Goal: Task Accomplishment & Management: Complete application form

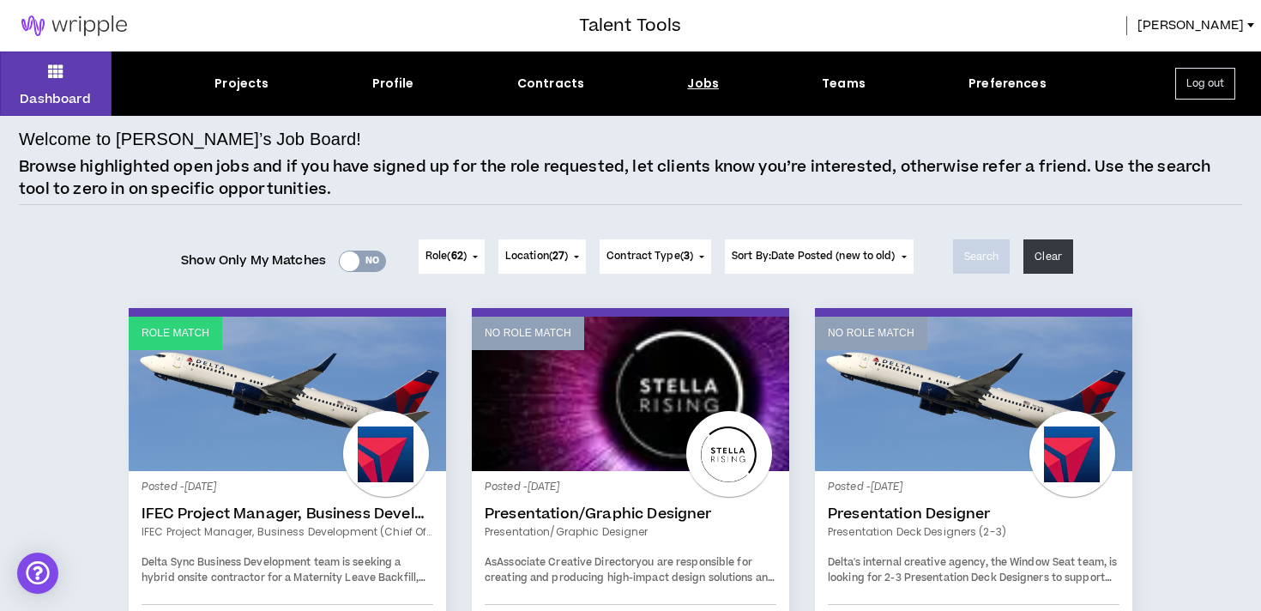
click at [264, 377] on link "Role Match" at bounding box center [287, 394] width 317 height 154
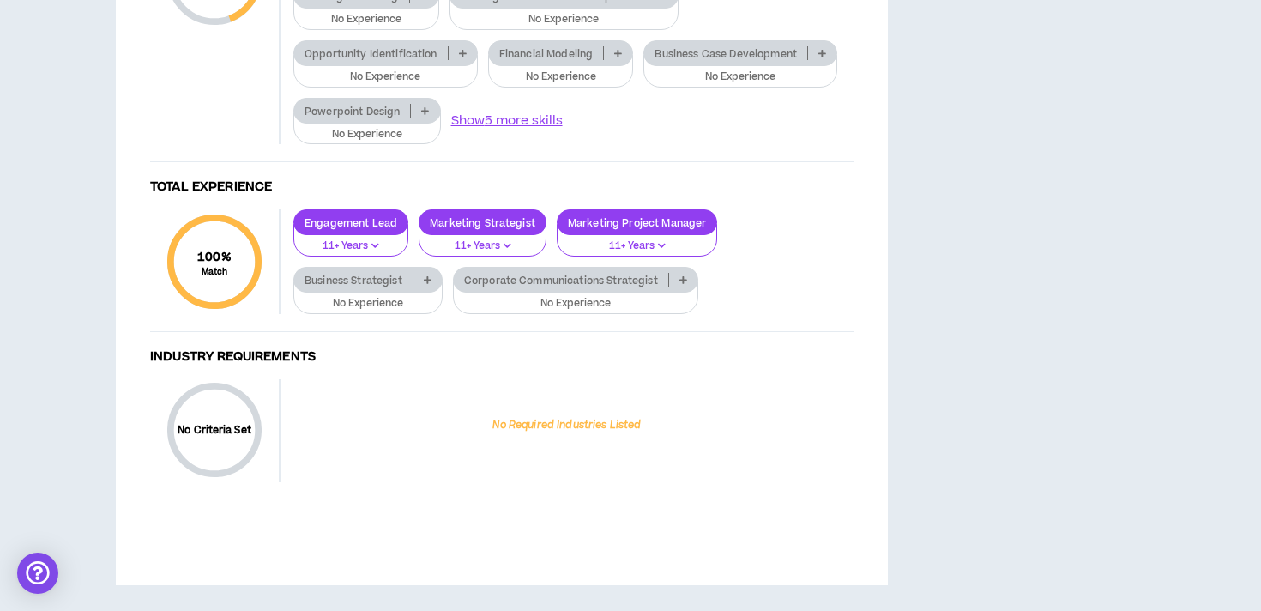
scroll to position [1686, 0]
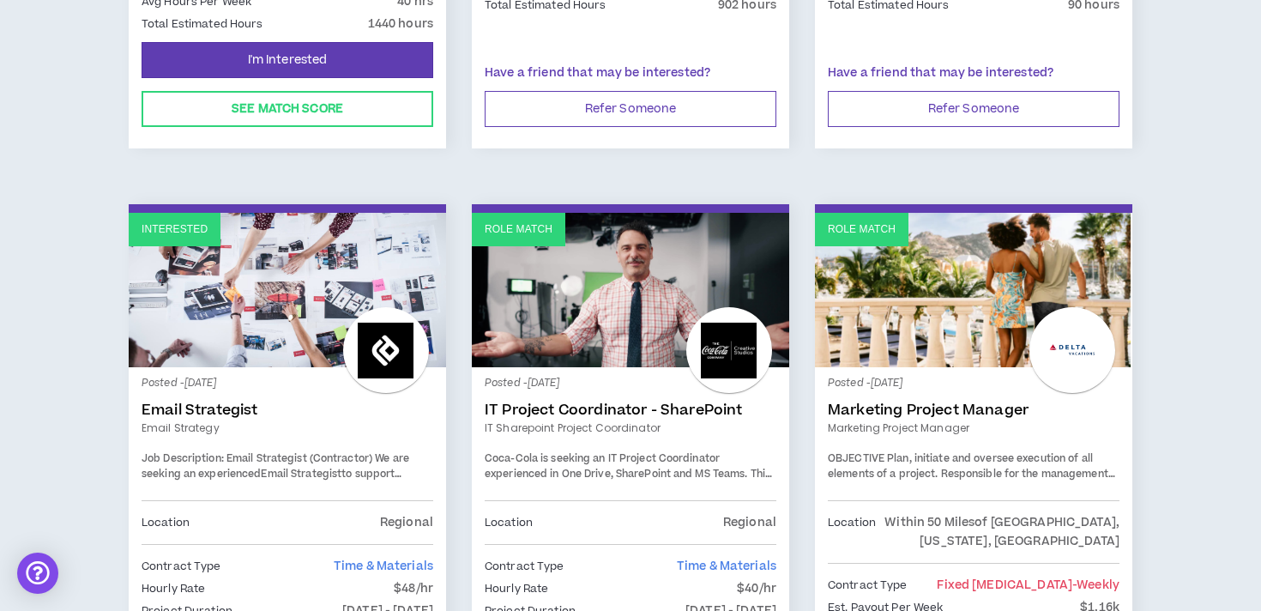
scroll to position [951, 0]
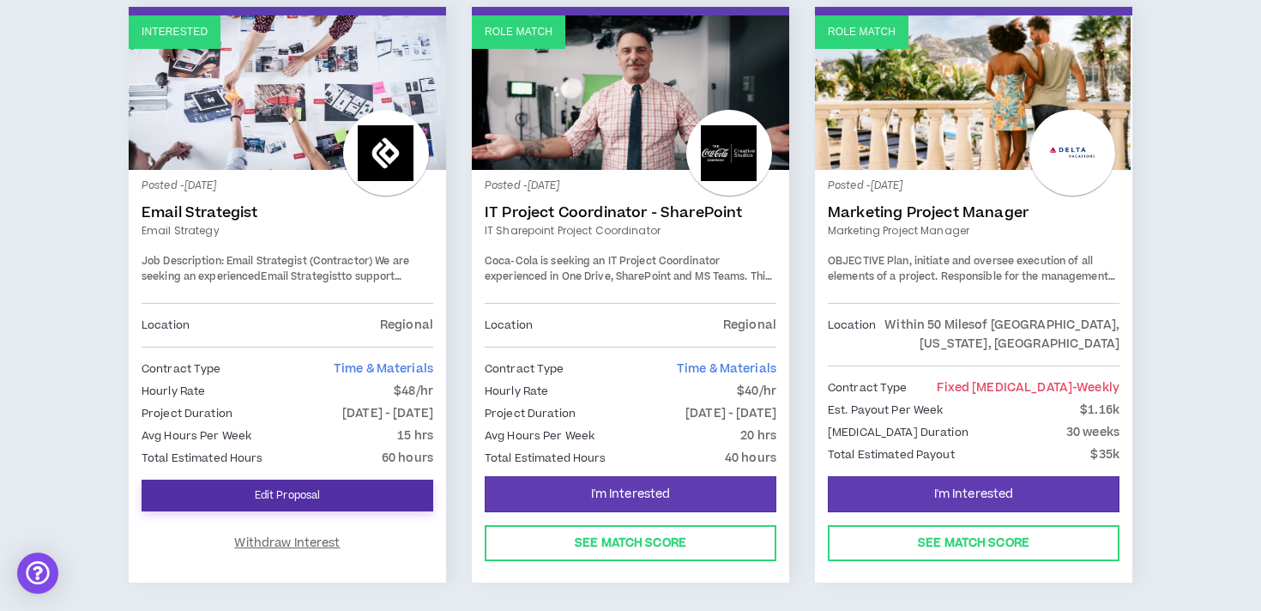
click at [272, 480] on link "Edit Proposal" at bounding box center [288, 496] width 292 height 32
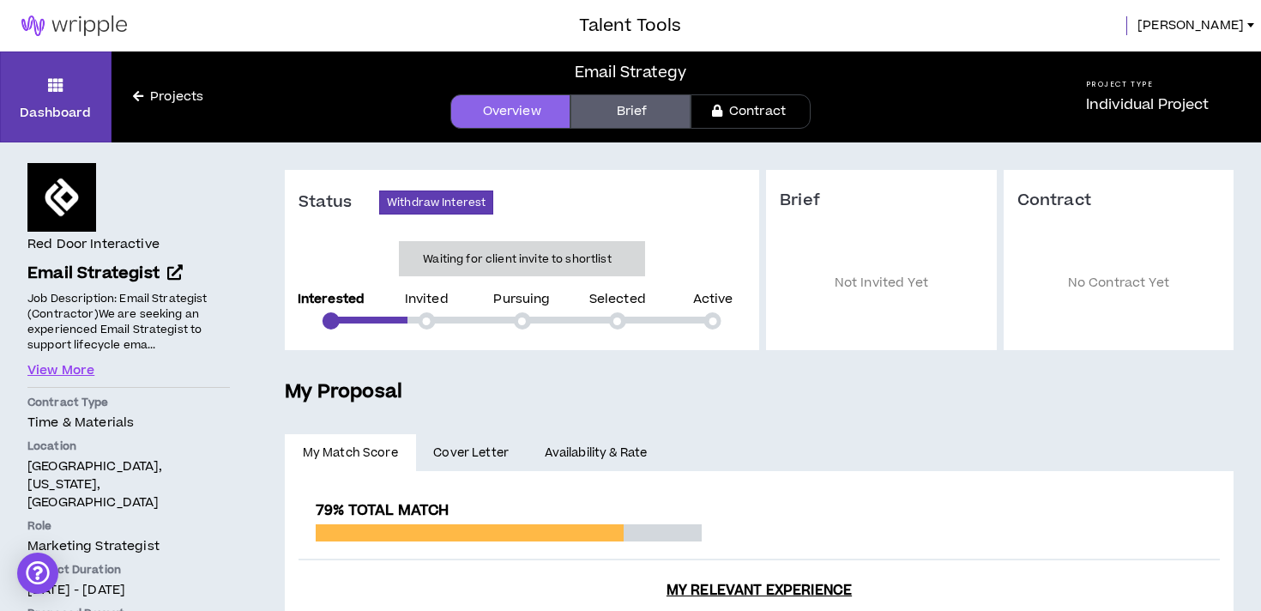
click at [620, 118] on link "Brief" at bounding box center [630, 111] width 120 height 34
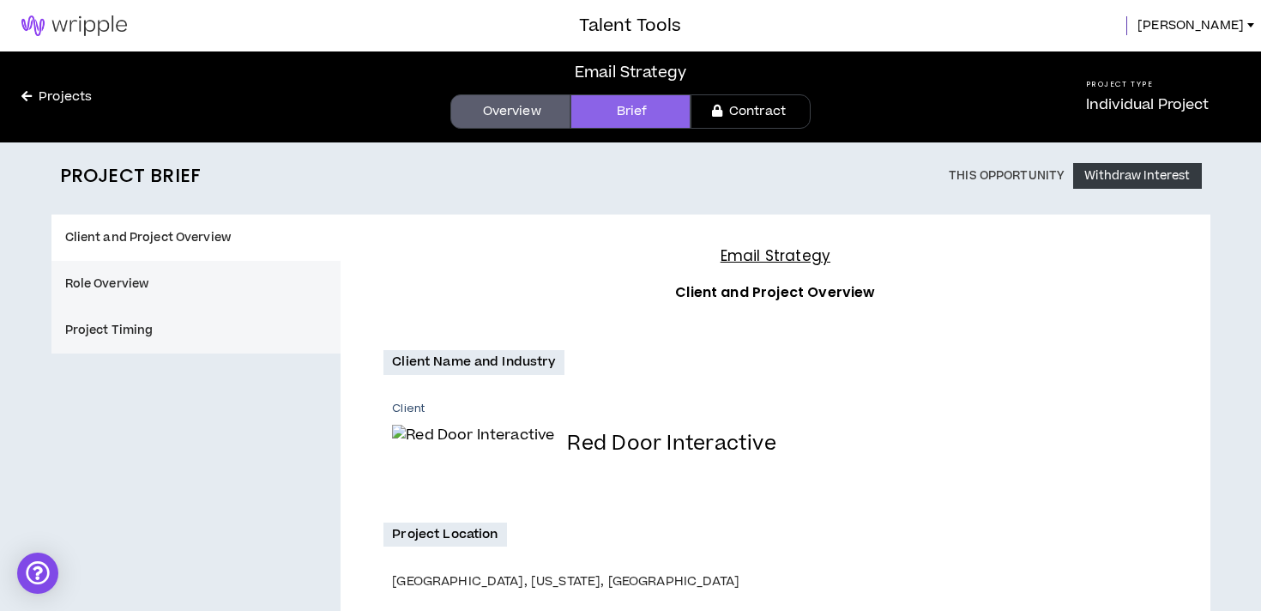
click at [522, 118] on link "Overview" at bounding box center [510, 111] width 120 height 34
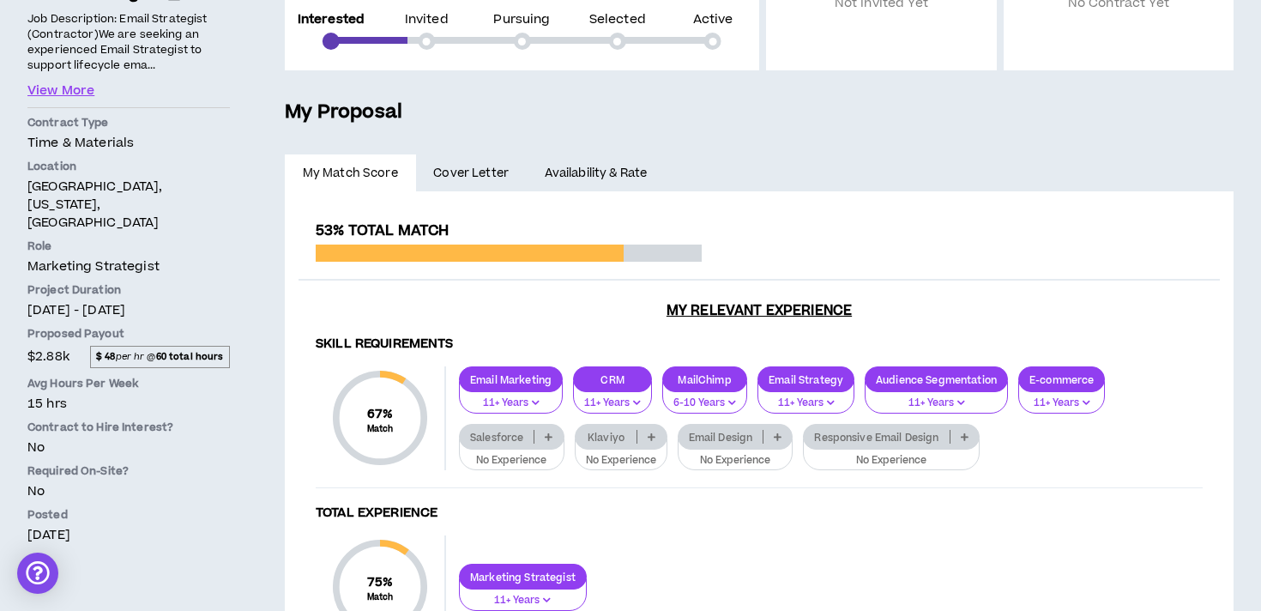
scroll to position [346, 0]
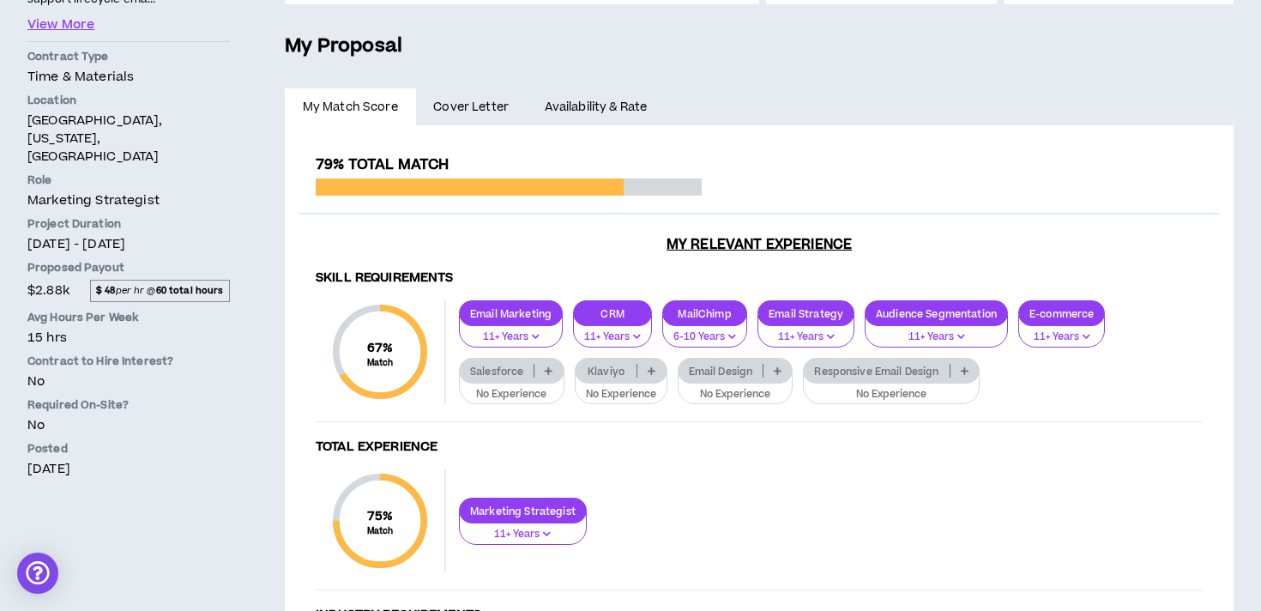
click at [477, 106] on span "Cover Letter" at bounding box center [470, 107] width 75 height 19
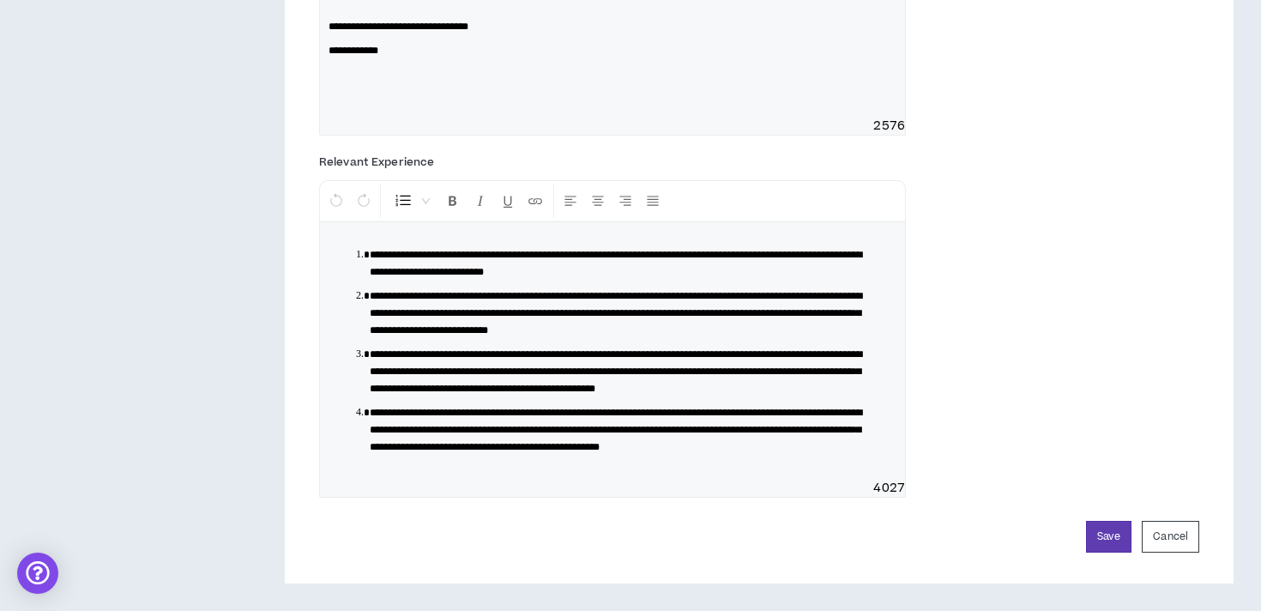
scroll to position [1427, 0]
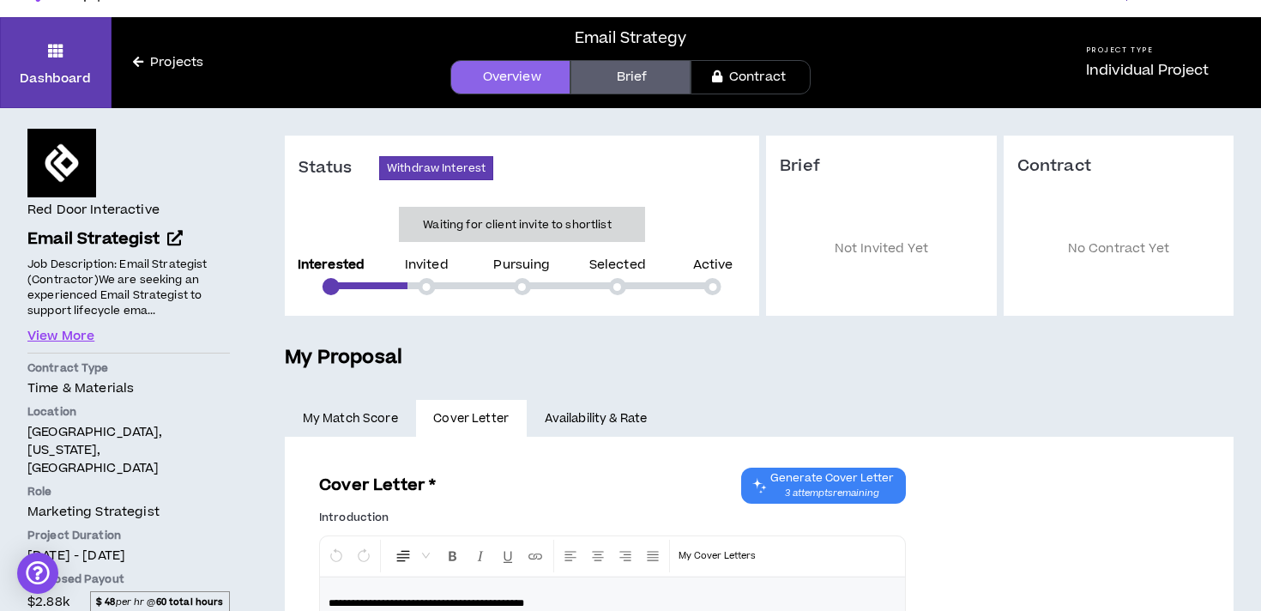
click at [576, 427] on link "Availability & Rate" at bounding box center [596, 419] width 138 height 38
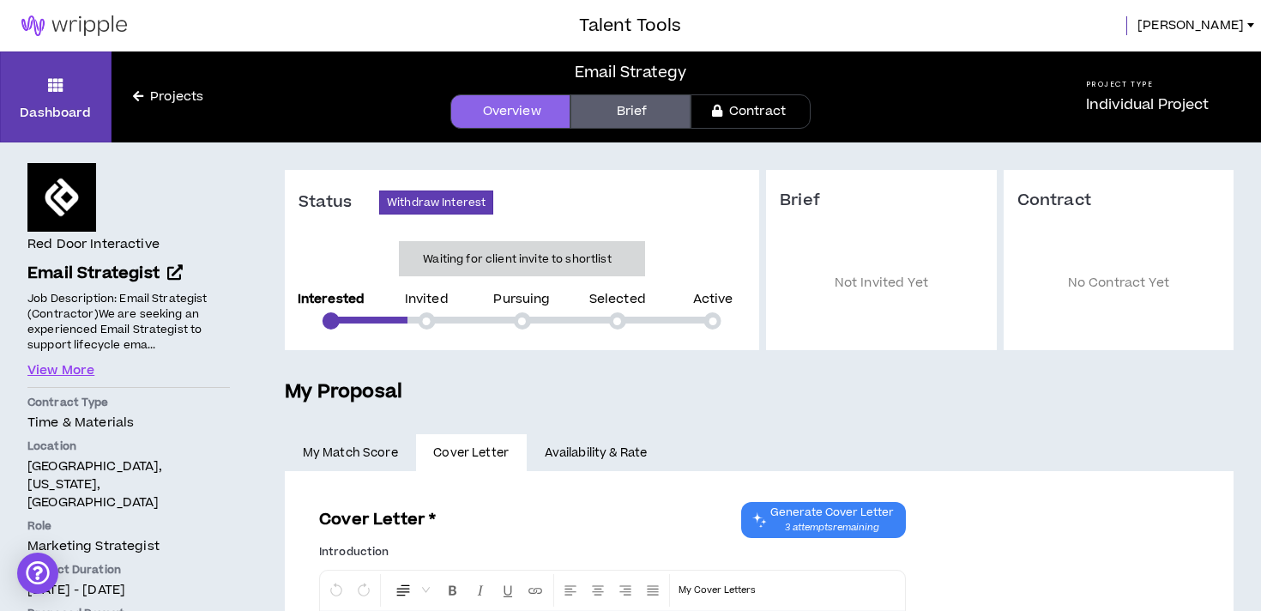
scroll to position [34, 0]
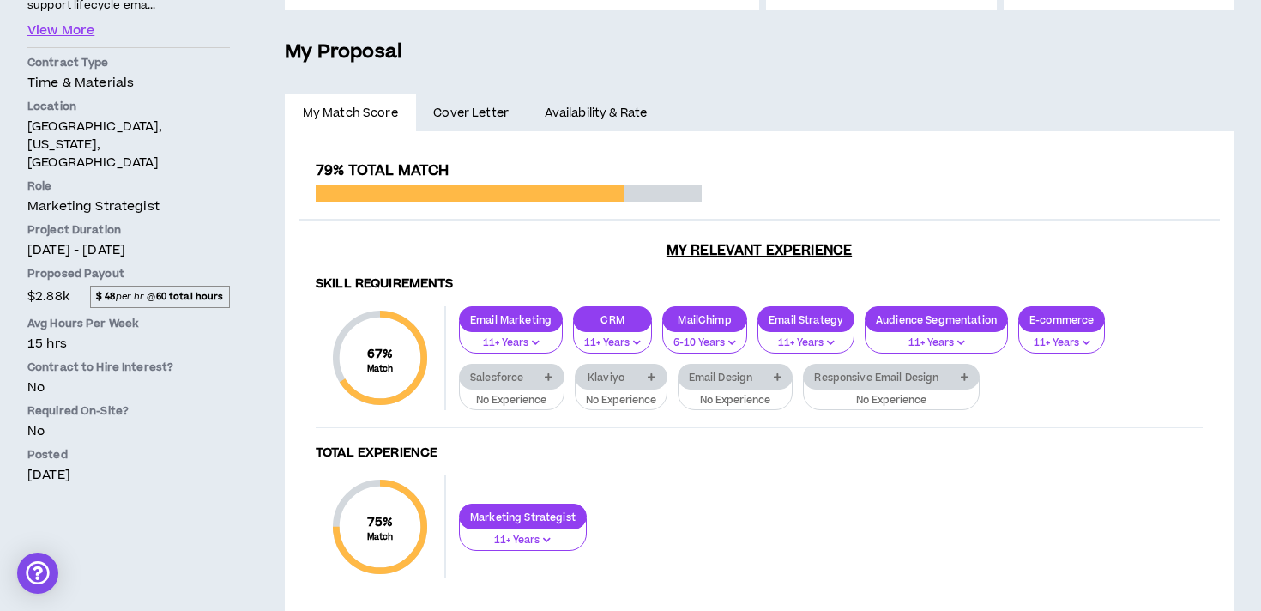
scroll to position [346, 0]
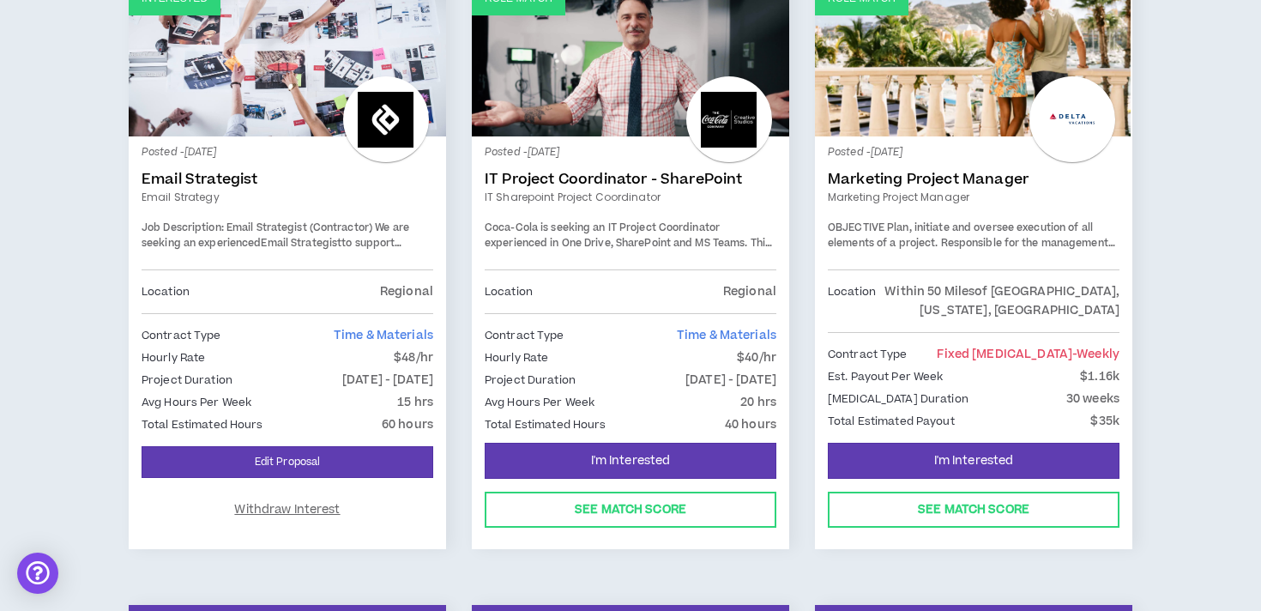
scroll to position [925, 0]
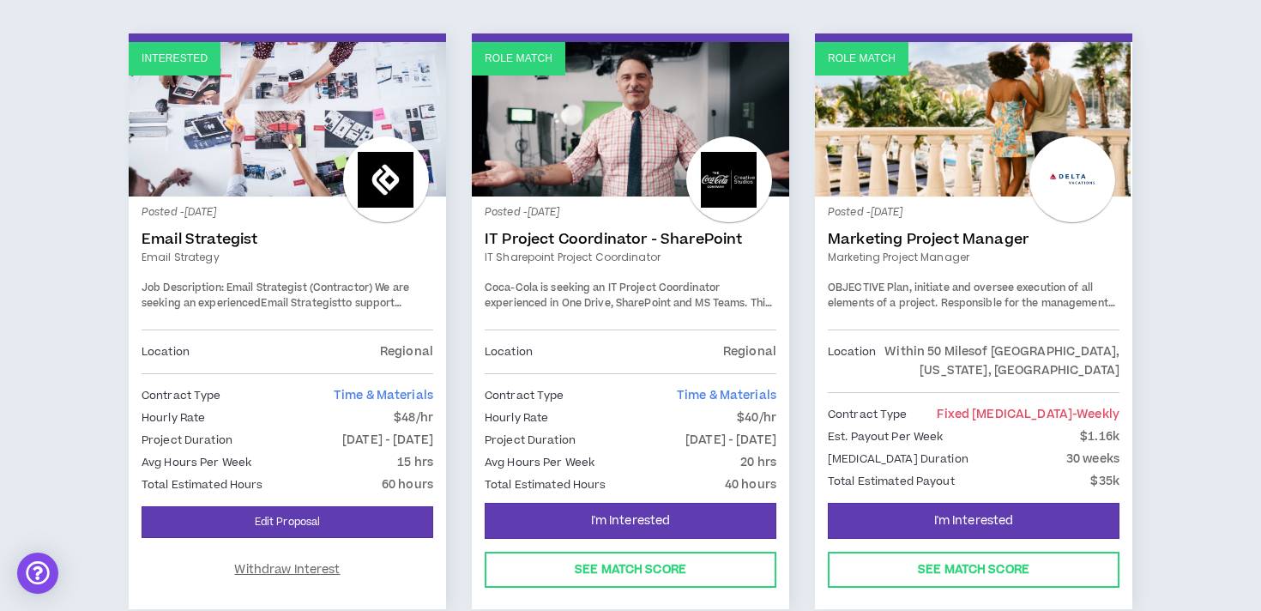
click at [890, 88] on link "Role Match" at bounding box center [973, 119] width 317 height 154
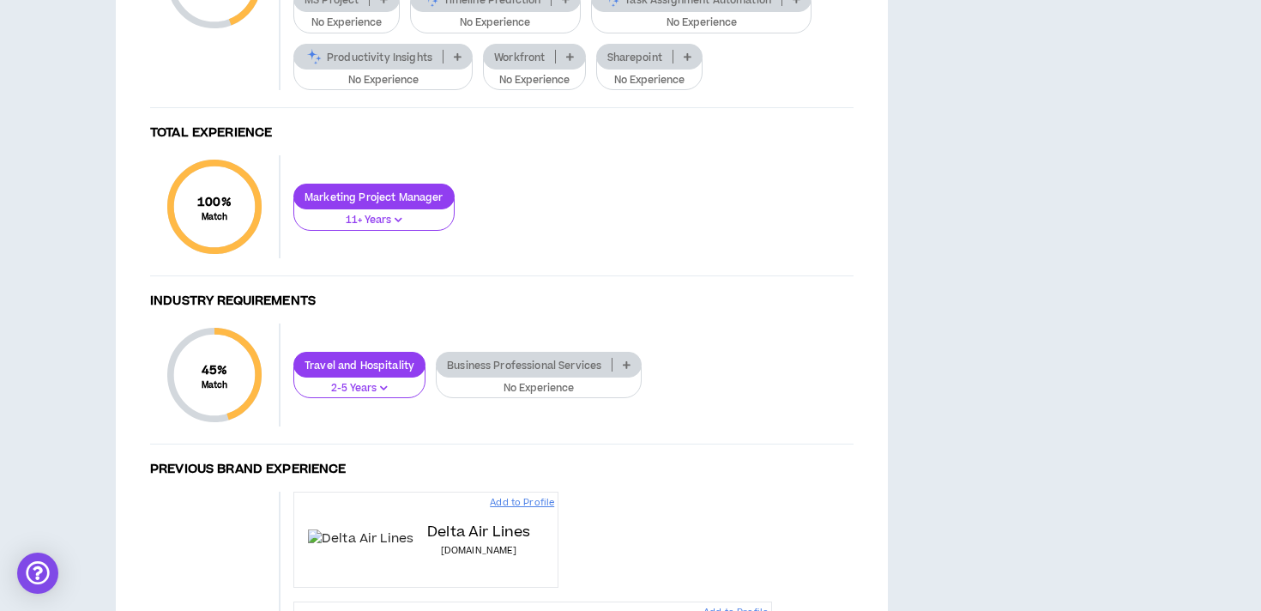
scroll to position [1083, 0]
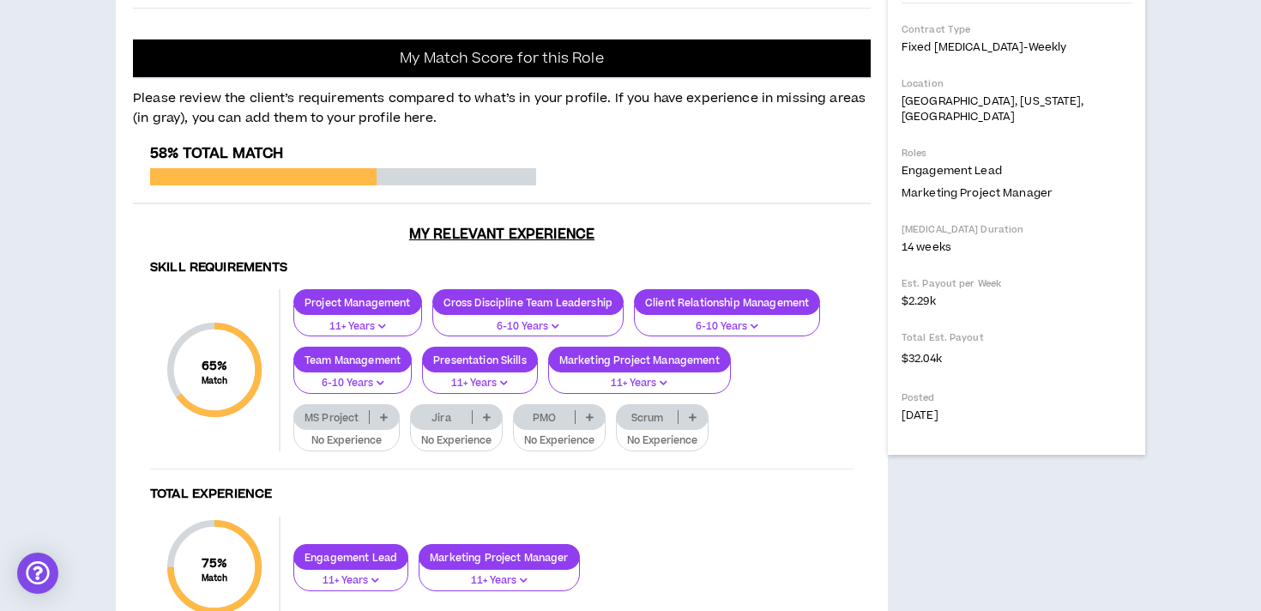
scroll to position [471, 0]
